Goal: Task Accomplishment & Management: Manage account settings

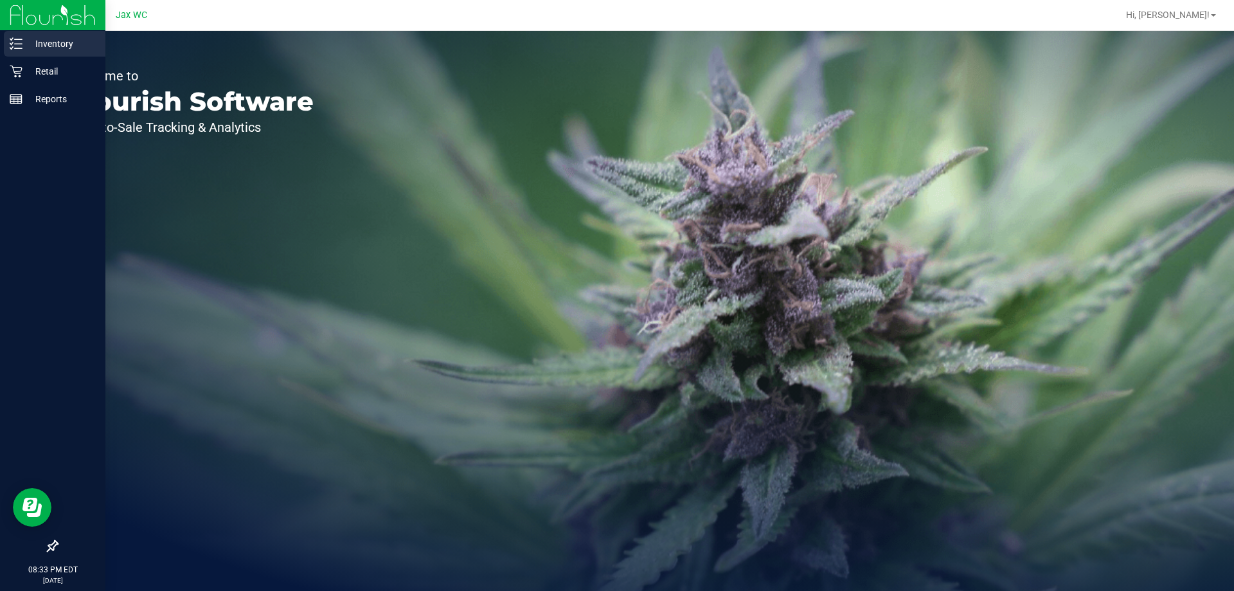
click at [25, 45] on p "Inventory" at bounding box center [61, 43] width 77 height 15
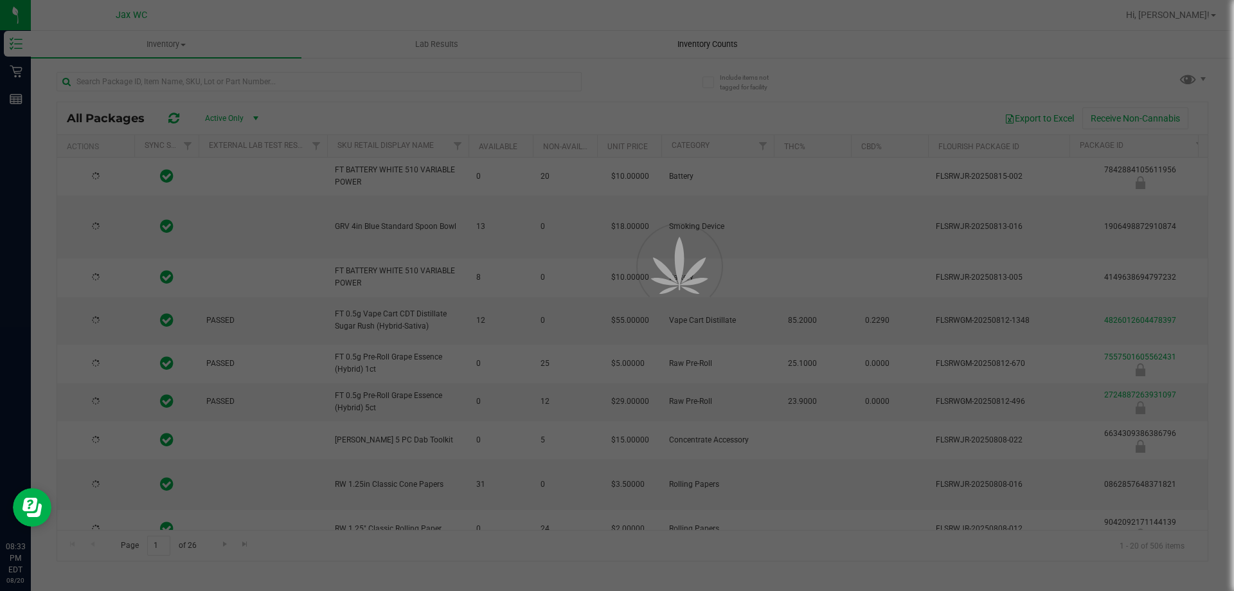
click at [680, 44] on div at bounding box center [617, 295] width 1234 height 591
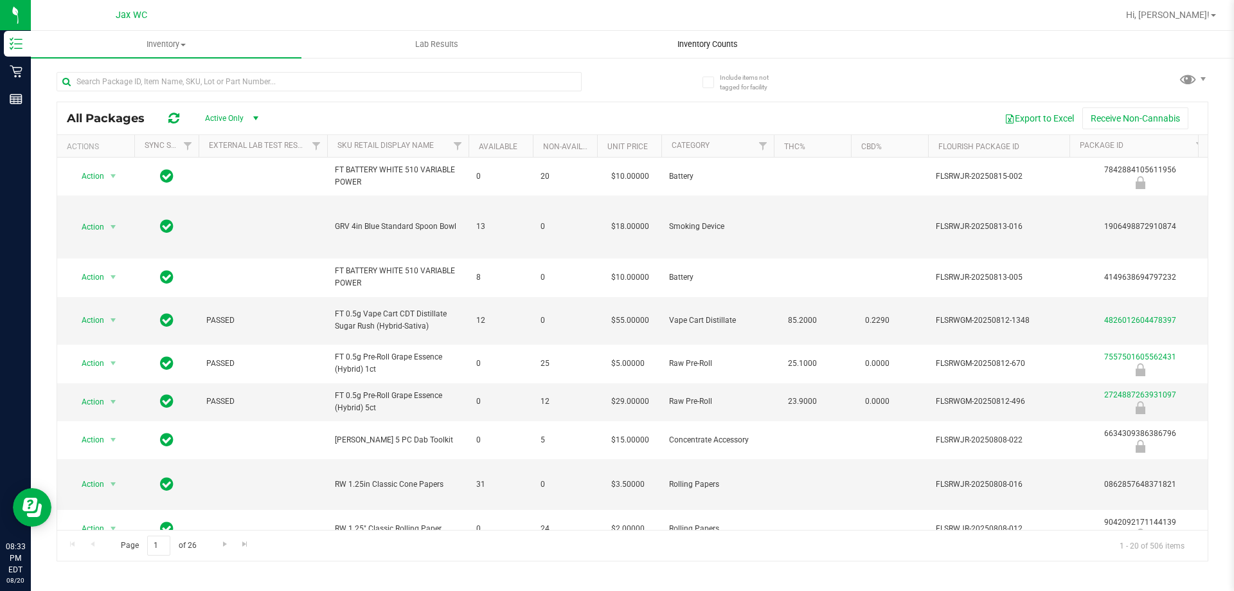
click at [700, 48] on span "Inventory Counts" at bounding box center [707, 45] width 95 height 12
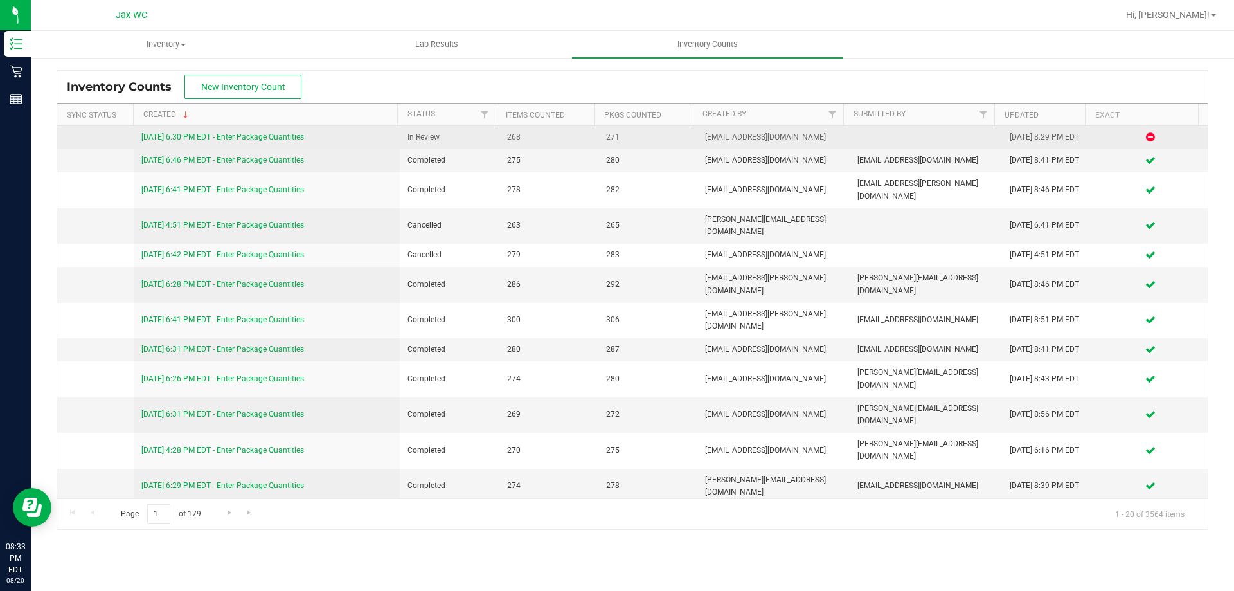
click at [187, 139] on link "[DATE] 6:30 PM EDT - Enter Package Quantities" at bounding box center [222, 136] width 163 height 9
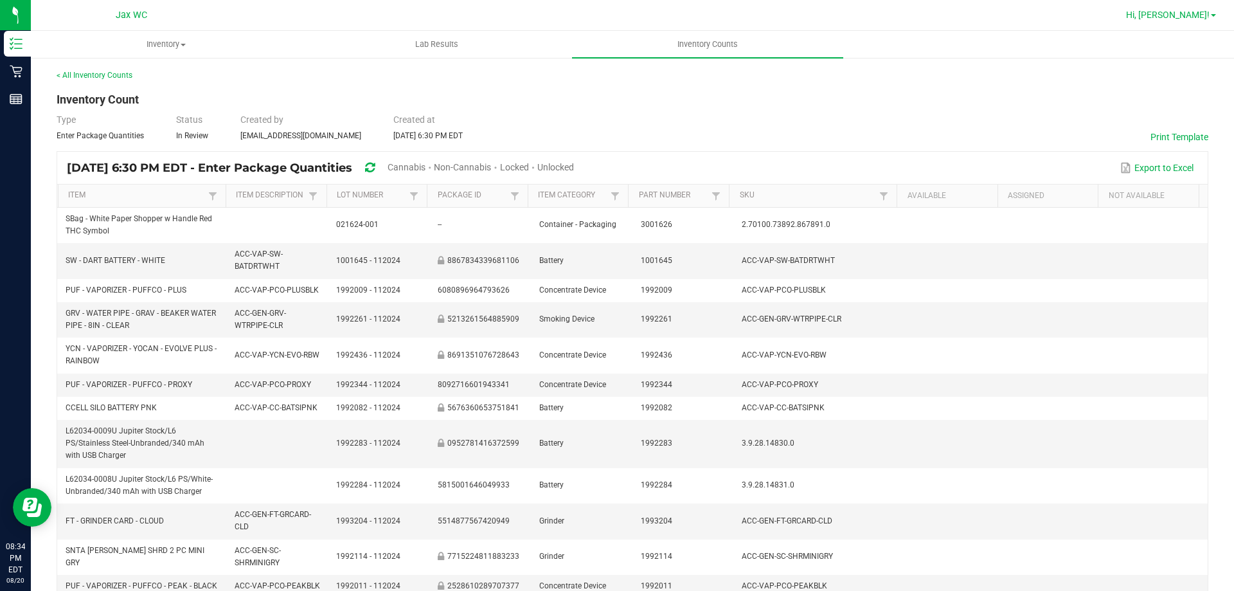
click at [1198, 15] on span "Hi, [PERSON_NAME]!" at bounding box center [1168, 15] width 84 height 10
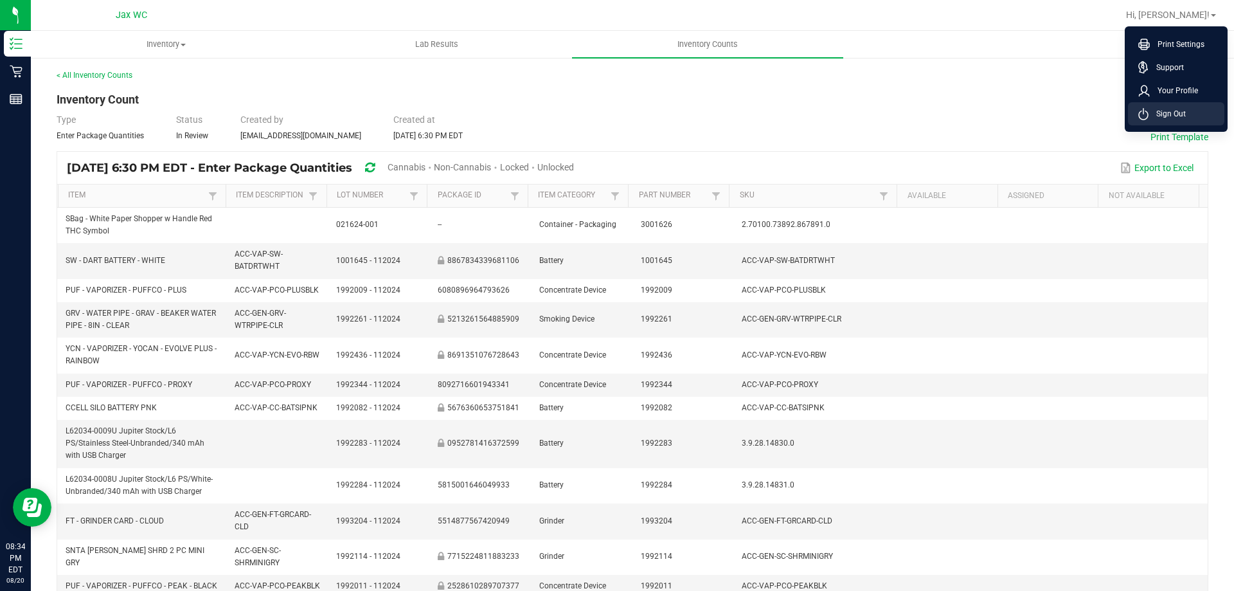
click at [1161, 114] on span "Sign Out" at bounding box center [1167, 113] width 37 height 13
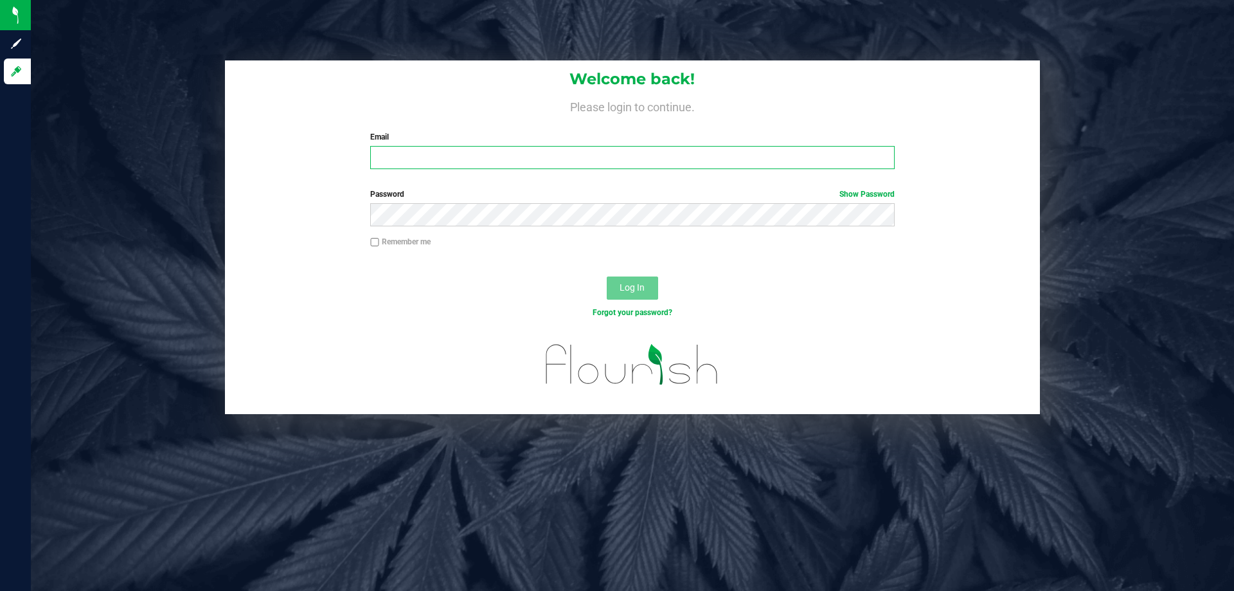
click at [566, 162] on input "Email" at bounding box center [632, 157] width 524 height 23
type input "[PERSON_NAME][EMAIL_ADDRESS][DOMAIN_NAME]"
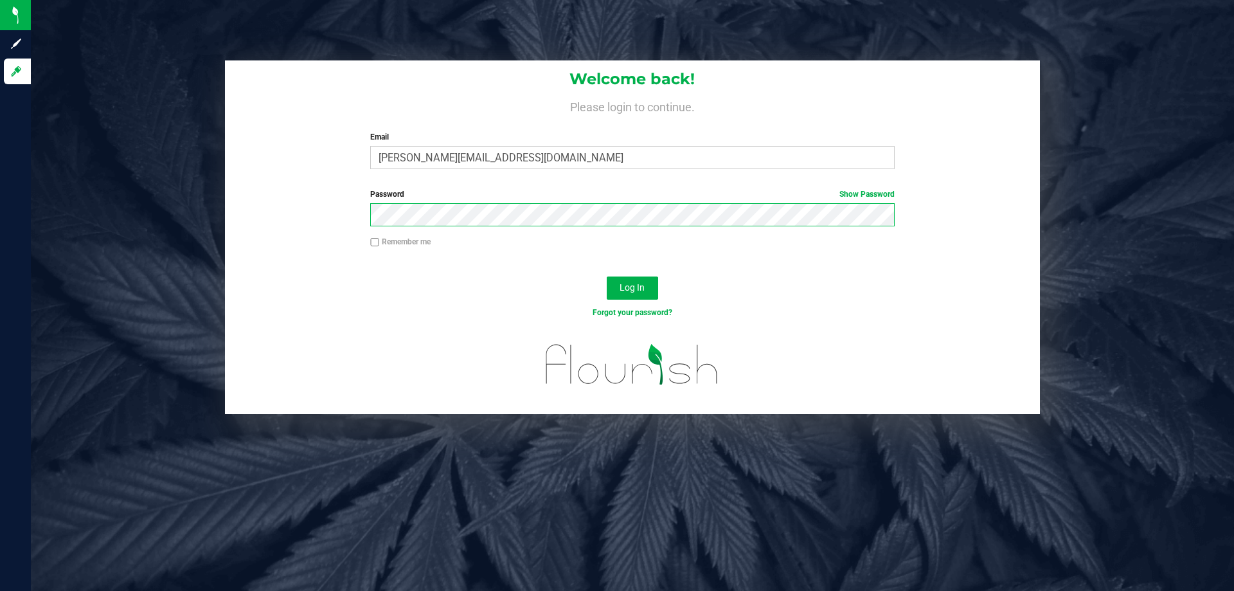
click at [607, 276] on button "Log In" at bounding box center [632, 287] width 51 height 23
